Goal: Book appointment/travel/reservation

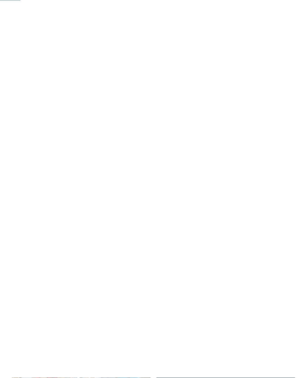
scroll to position [157, 0]
click at [25, 138] on img at bounding box center [153, 15] width 307 height 290
click at [19, 134] on div "Anreise" at bounding box center [30, 129] width 45 height 10
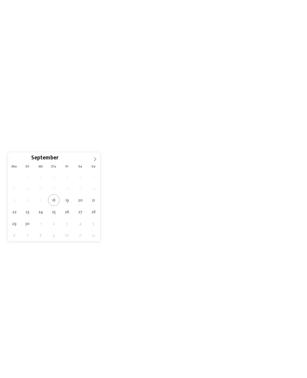
click at [88, 162] on div "September ****" at bounding box center [53, 157] width 69 height 10
click at [94, 155] on span at bounding box center [95, 157] width 10 height 10
click at [90, 162] on span at bounding box center [95, 157] width 10 height 10
click at [86, 161] on div "November ****" at bounding box center [53, 157] width 69 height 10
click at [91, 156] on span at bounding box center [95, 157] width 10 height 10
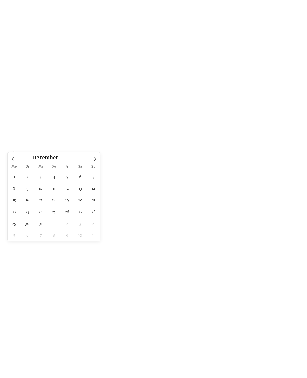
type div "[DATE]"
type input "****"
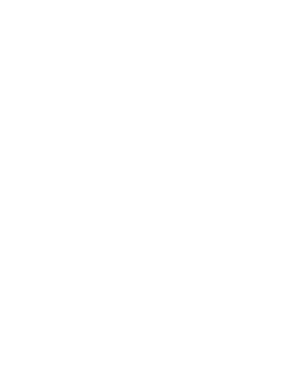
click at [20, 134] on div "[DATE]" at bounding box center [30, 129] width 45 height 10
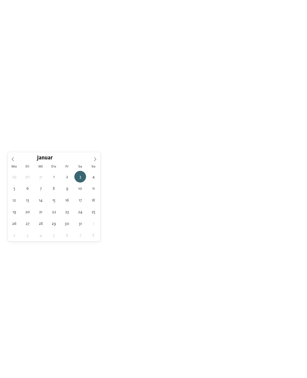
scroll to position [159, 0]
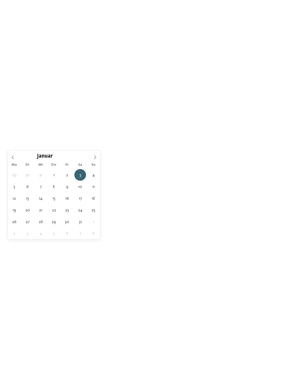
click at [14, 152] on span at bounding box center [13, 155] width 10 height 10
type input "****"
type div "[DATE]"
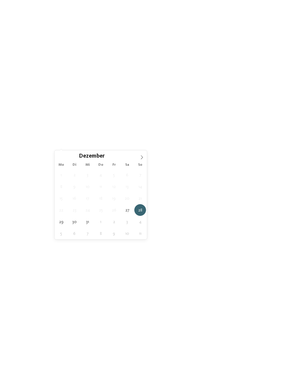
click at [136, 155] on div "Dezember ****" at bounding box center [101, 155] width 92 height 10
click at [144, 156] on icon at bounding box center [142, 157] width 4 height 4
type input "****"
type div "02.01.2026"
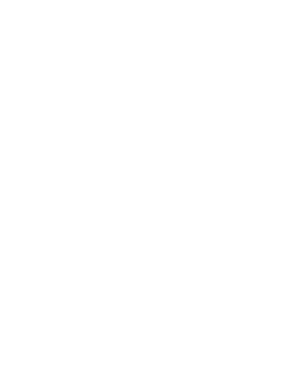
click at [221, 130] on span "Family Experiences" at bounding box center [218, 127] width 30 height 4
click at [135, 252] on div "übernehmen" at bounding box center [154, 258] width 78 height 12
click at [127, 130] on span "Region" at bounding box center [124, 127] width 30 height 4
click at [192, 153] on div "Dolomiten" at bounding box center [154, 159] width 78 height 12
click at [187, 180] on div at bounding box center [190, 183] width 6 height 6
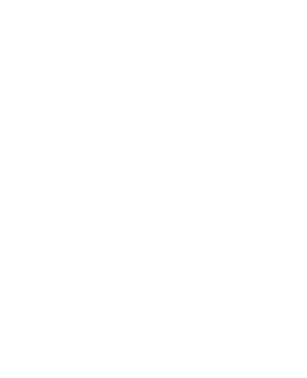
click at [189, 189] on div "Südtirols Süden" at bounding box center [154, 195] width 78 height 12
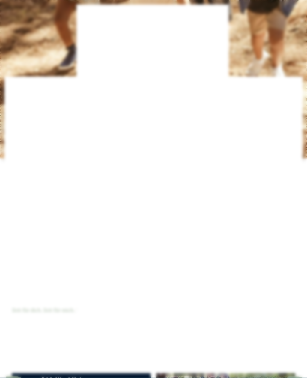
scroll to position [159, 0]
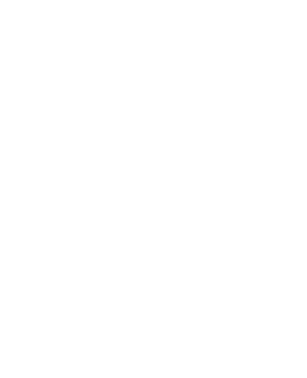
click at [159, 222] on div "übernehmen" at bounding box center [154, 228] width 78 height 12
click at [274, 127] on link "Hotel finden" at bounding box center [276, 121] width 45 height 10
click at [274, 127] on icon at bounding box center [268, 132] width 13 height 10
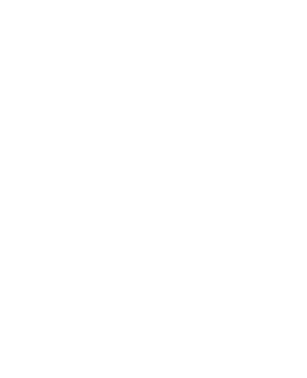
scroll to position [41, 0]
click at [264, 206] on div at bounding box center [226, 179] width 139 height 78
click at [299, 12] on span "Menü" at bounding box center [297, 13] width 10 height 5
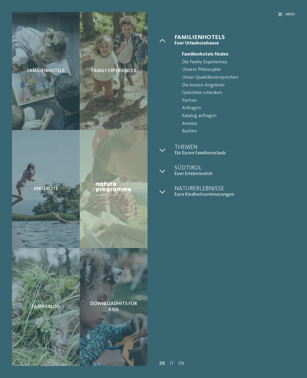
scroll to position [880, 0]
click at [33, 74] on span "Familienhotels" at bounding box center [46, 71] width 38 height 6
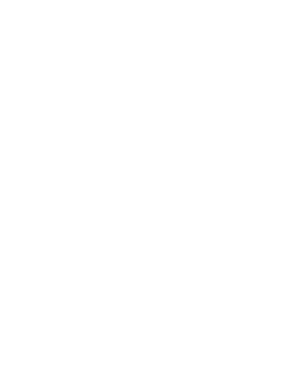
scroll to position [19, 0]
click at [32, 121] on span "Anreise" at bounding box center [35, 123] width 28 height 4
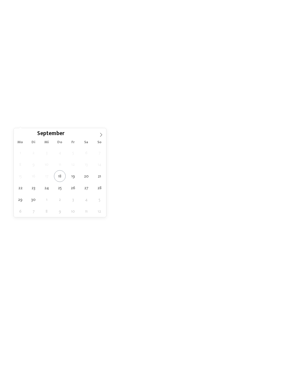
click at [103, 137] on span at bounding box center [101, 133] width 10 height 10
click at [104, 138] on span at bounding box center [101, 133] width 10 height 10
click at [98, 136] on span at bounding box center [101, 133] width 10 height 10
type div "27.12.2025"
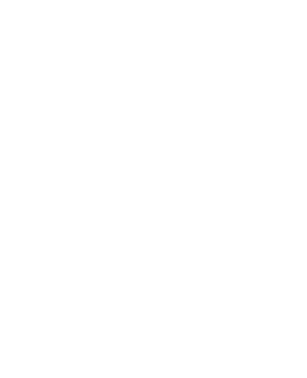
click at [125, 122] on span "Region" at bounding box center [125, 123] width 28 height 4
click at [198, 129] on icon at bounding box center [201, 134] width 13 height 10
click at [80, 121] on span "28.12.2025" at bounding box center [80, 123] width 28 height 4
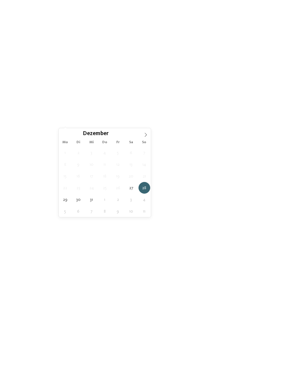
click at [146, 134] on icon at bounding box center [146, 135] width 2 height 4
type input "****"
type div "[DATE]"
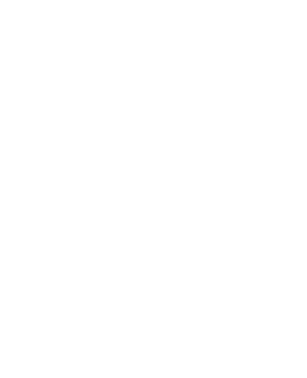
click at [120, 124] on span "Region" at bounding box center [125, 123] width 28 height 4
click at [124, 156] on span at bounding box center [124, 159] width 0 height 6
click at [124, 180] on span at bounding box center [124, 183] width 0 height 6
click at [118, 189] on div "Südtirols Süden" at bounding box center [154, 195] width 78 height 12
click at [142, 222] on div "übernehmen" at bounding box center [154, 228] width 78 height 12
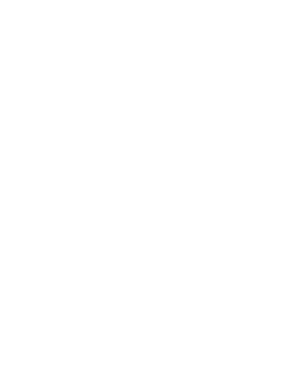
scroll to position [152, 0]
click at [50, 149] on div "€ € € €" at bounding box center [81, 147] width 127 height 10
